Goal: Navigation & Orientation: Find specific page/section

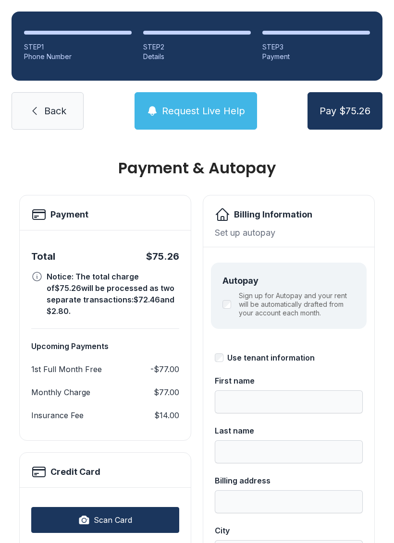
click at [272, 312] on label "Sign up for Autopay and your rent will be automatically drafted from your accou…" at bounding box center [297, 304] width 116 height 26
click at [44, 98] on link "Back" at bounding box center [48, 110] width 72 height 37
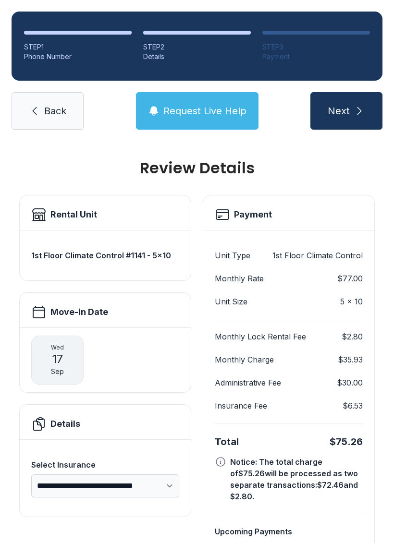
click at [45, 118] on link "Back" at bounding box center [48, 110] width 72 height 37
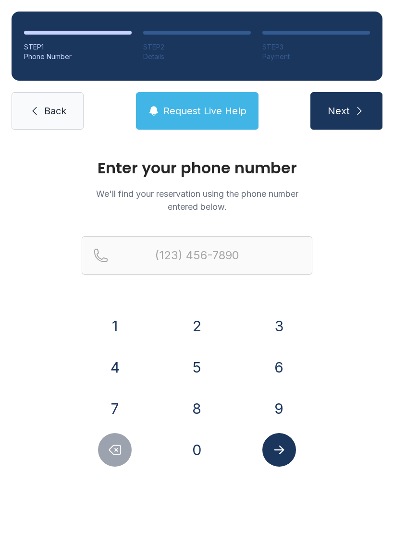
click at [45, 110] on span "Back" at bounding box center [55, 110] width 22 height 13
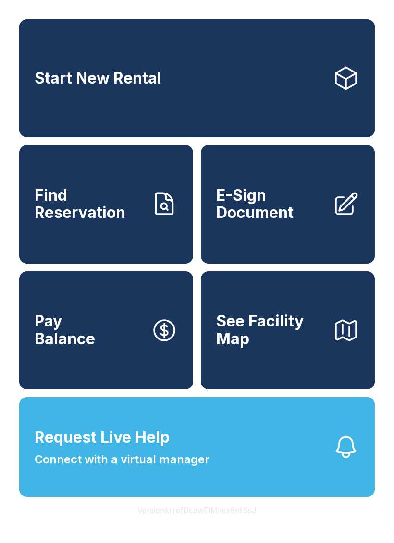
click at [342, 332] on button "See Facility Map" at bounding box center [288, 330] width 174 height 118
